Goal: Information Seeking & Learning: Check status

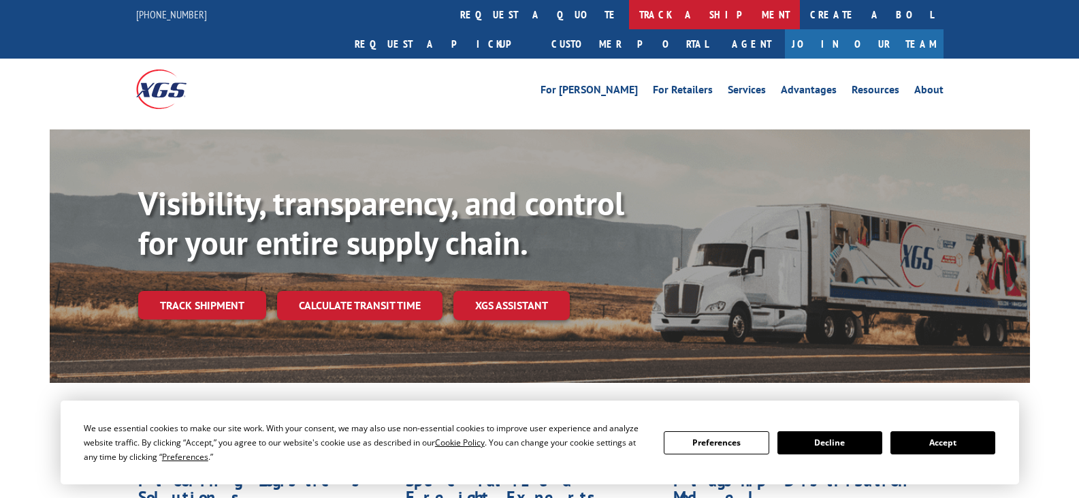
drag, startPoint x: 0, startPoint y: 0, endPoint x: 505, endPoint y: 13, distance: 504.8
click at [629, 13] on link "track a shipment" at bounding box center [714, 14] width 171 height 29
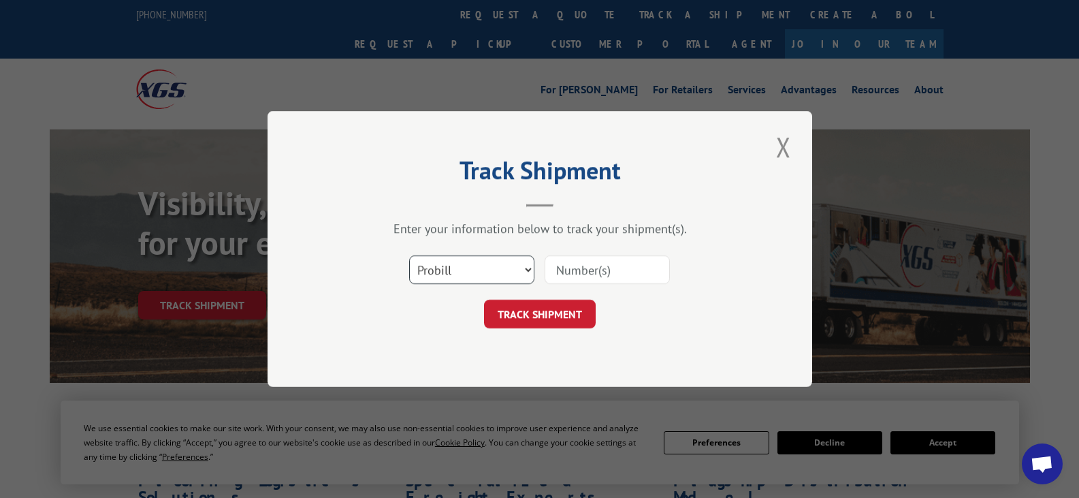
click at [520, 268] on select "Select category... Probill BOL PO" at bounding box center [471, 269] width 125 height 29
select select "bol"
click at [409, 255] on select "Select category... Probill BOL PO" at bounding box center [471, 269] width 125 height 29
click at [639, 271] on input at bounding box center [607, 269] width 125 height 29
type input "1137365"
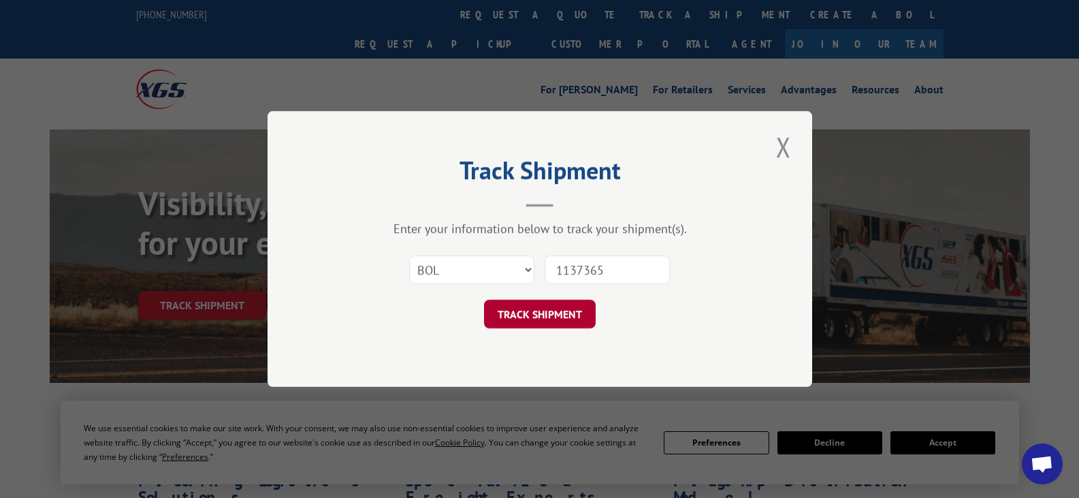
click at [532, 311] on button "TRACK SHIPMENT" at bounding box center [540, 314] width 112 height 29
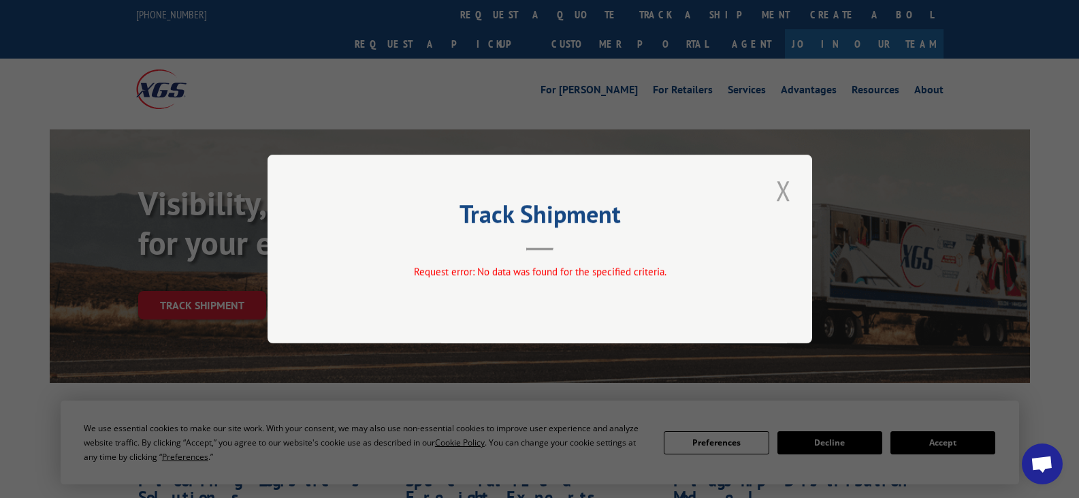
click at [780, 185] on button "Close modal" at bounding box center [783, 190] width 23 height 37
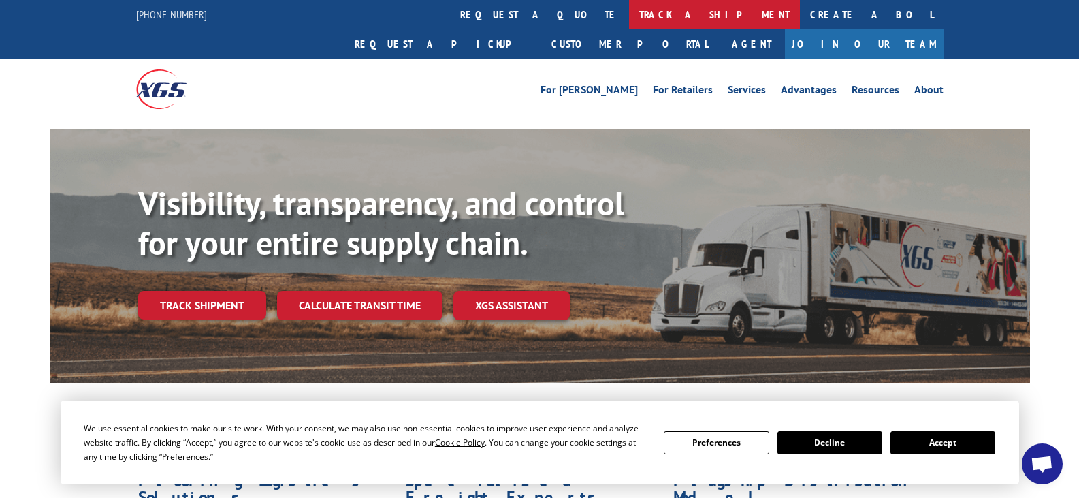
click at [629, 10] on link "track a shipment" at bounding box center [714, 14] width 171 height 29
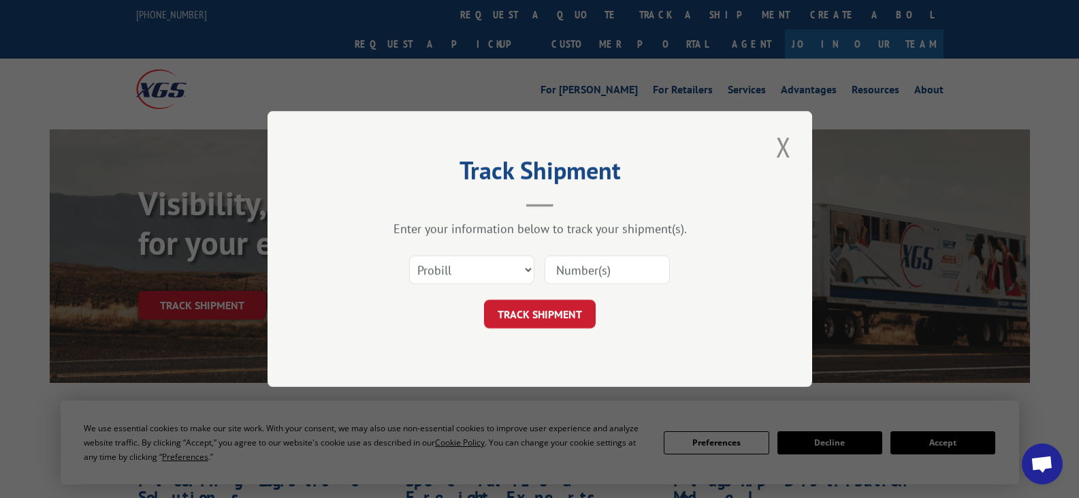
click at [541, 268] on div "Select category... Probill BOL PO" at bounding box center [540, 269] width 409 height 45
click at [533, 268] on select "Select category... Probill BOL PO" at bounding box center [471, 269] width 125 height 29
select select "bol"
click at [409, 255] on select "Select category... Probill BOL PO" at bounding box center [471, 269] width 125 height 29
click at [628, 270] on input at bounding box center [607, 269] width 125 height 29
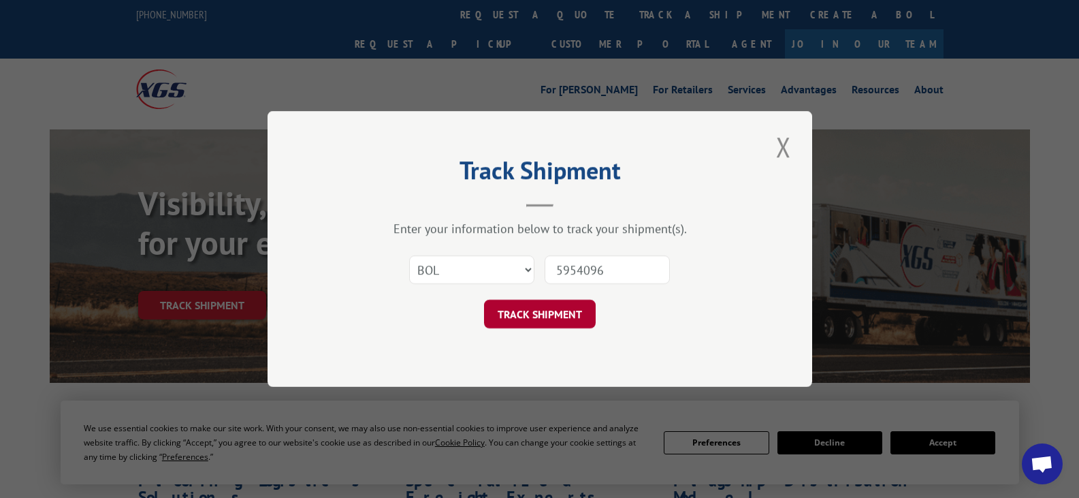
type input "5954096"
click at [577, 303] on button "TRACK SHIPMENT" at bounding box center [540, 314] width 112 height 29
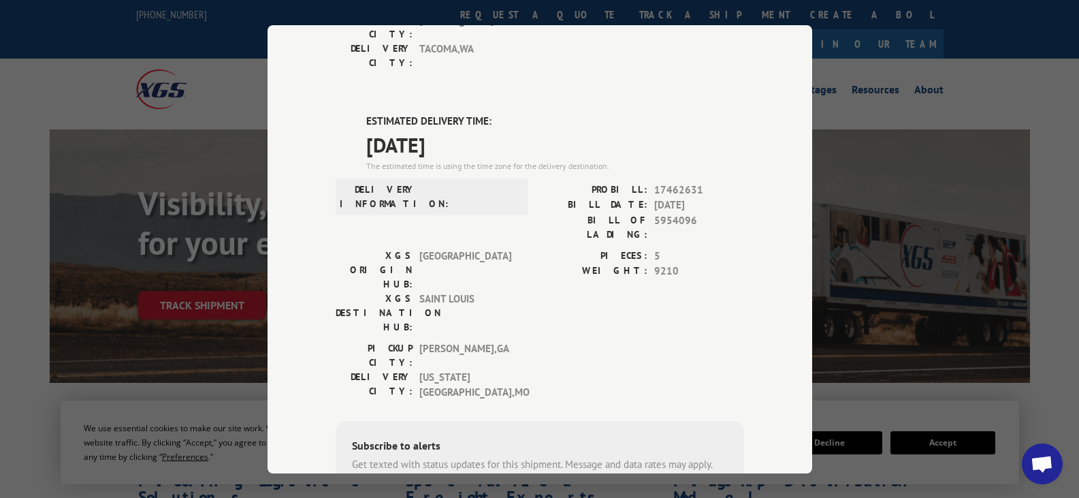
scroll to position [626, 0]
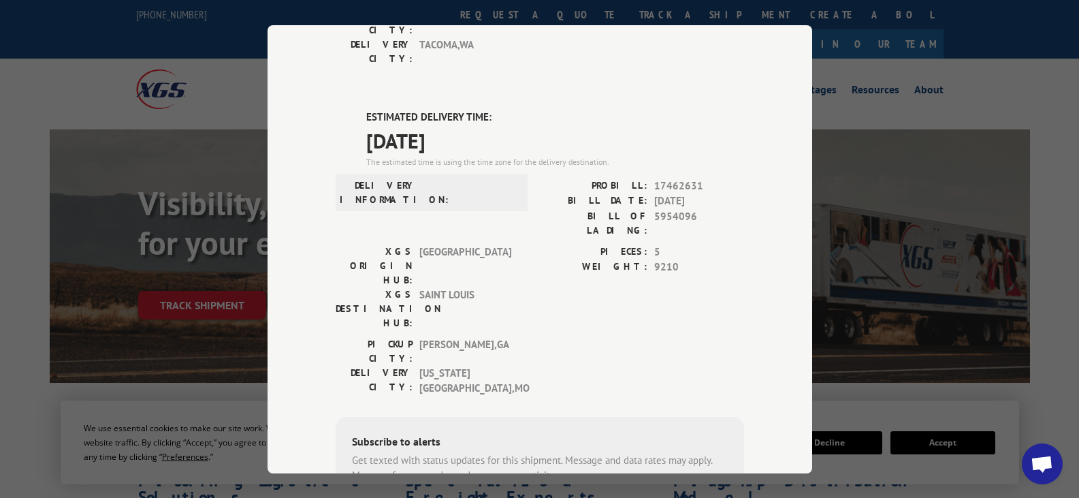
click at [430, 483] on div "Track Shipment DELIVERED DELIVERY INFORMATION: [DATE] 12:40 pm [PERSON_NAME] A …" at bounding box center [539, 249] width 1079 height 498
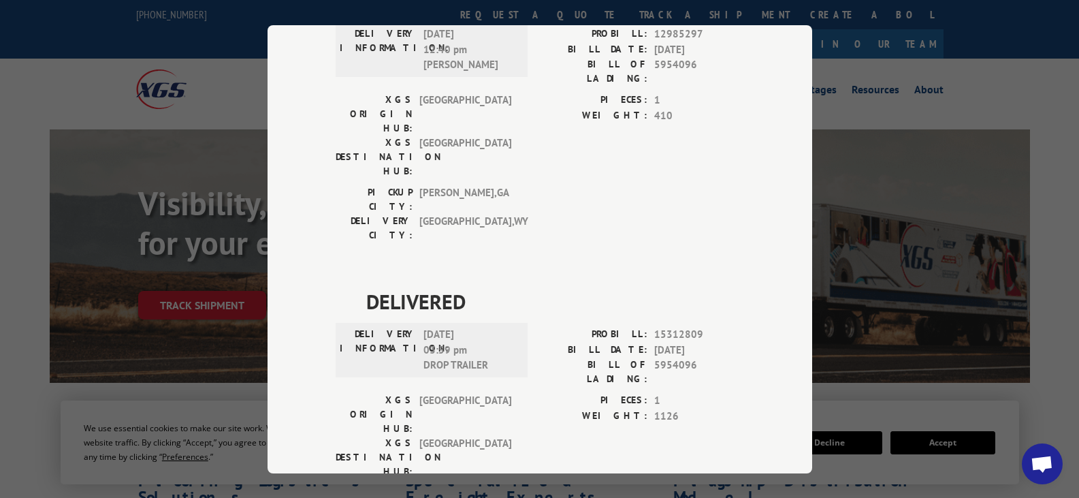
scroll to position [0, 0]
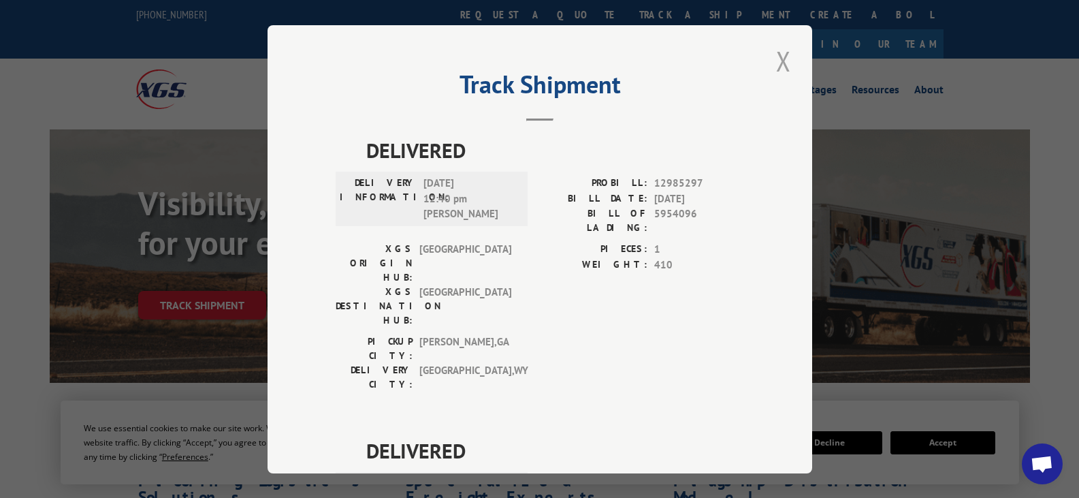
click at [780, 59] on button "Close modal" at bounding box center [783, 60] width 23 height 37
